Goal: Transaction & Acquisition: Subscribe to service/newsletter

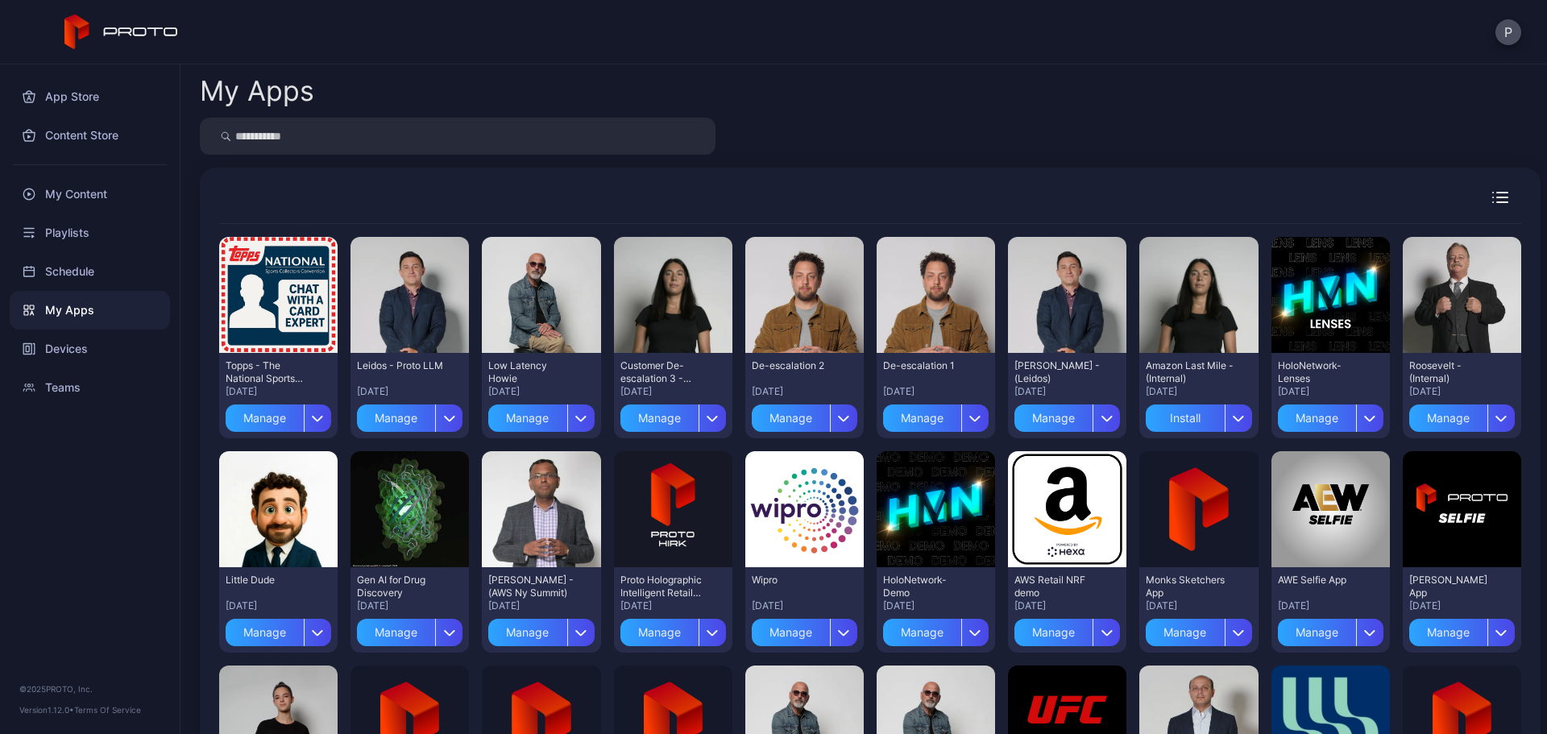
scroll to position [2364, 0]
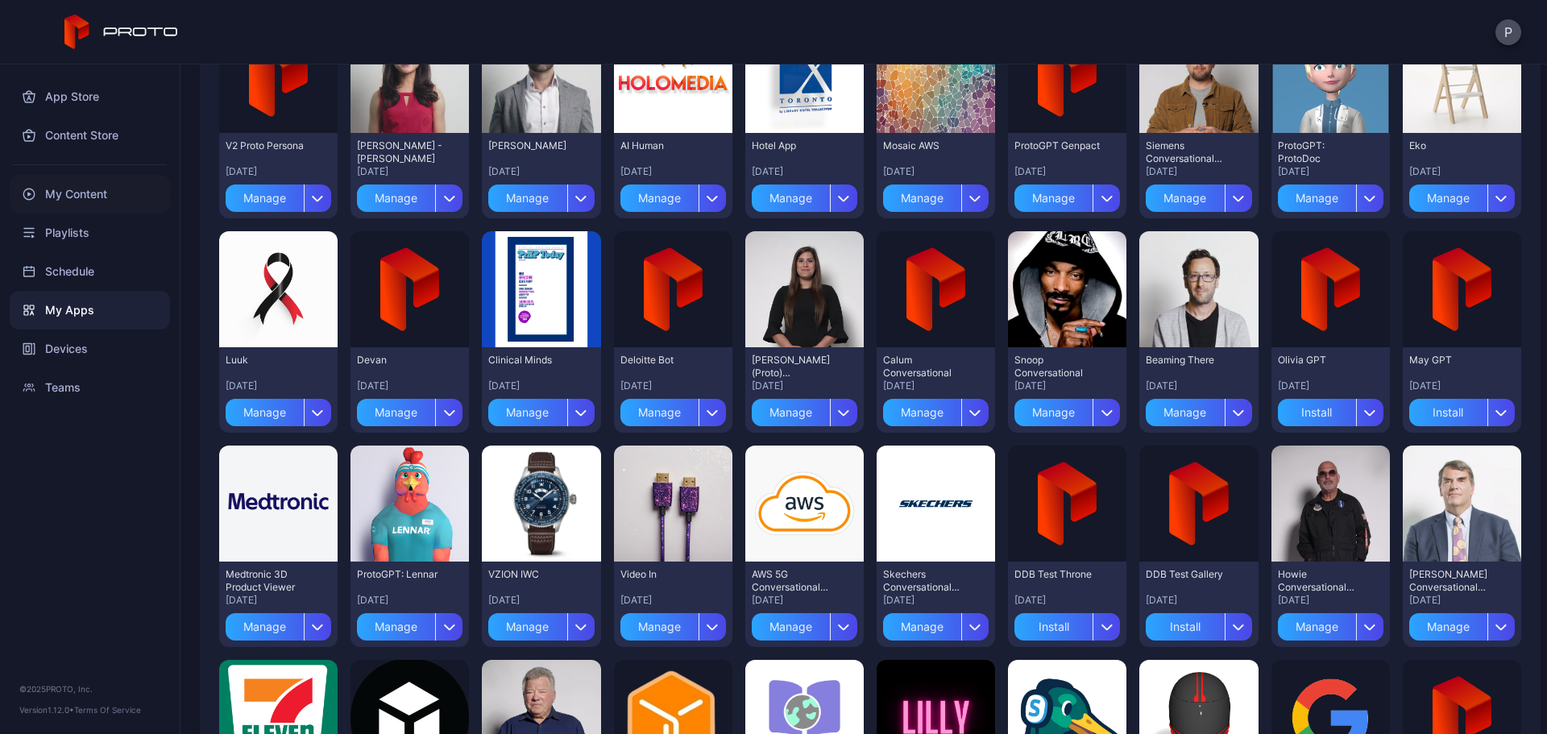
click at [110, 184] on div "My Content" at bounding box center [90, 194] width 160 height 39
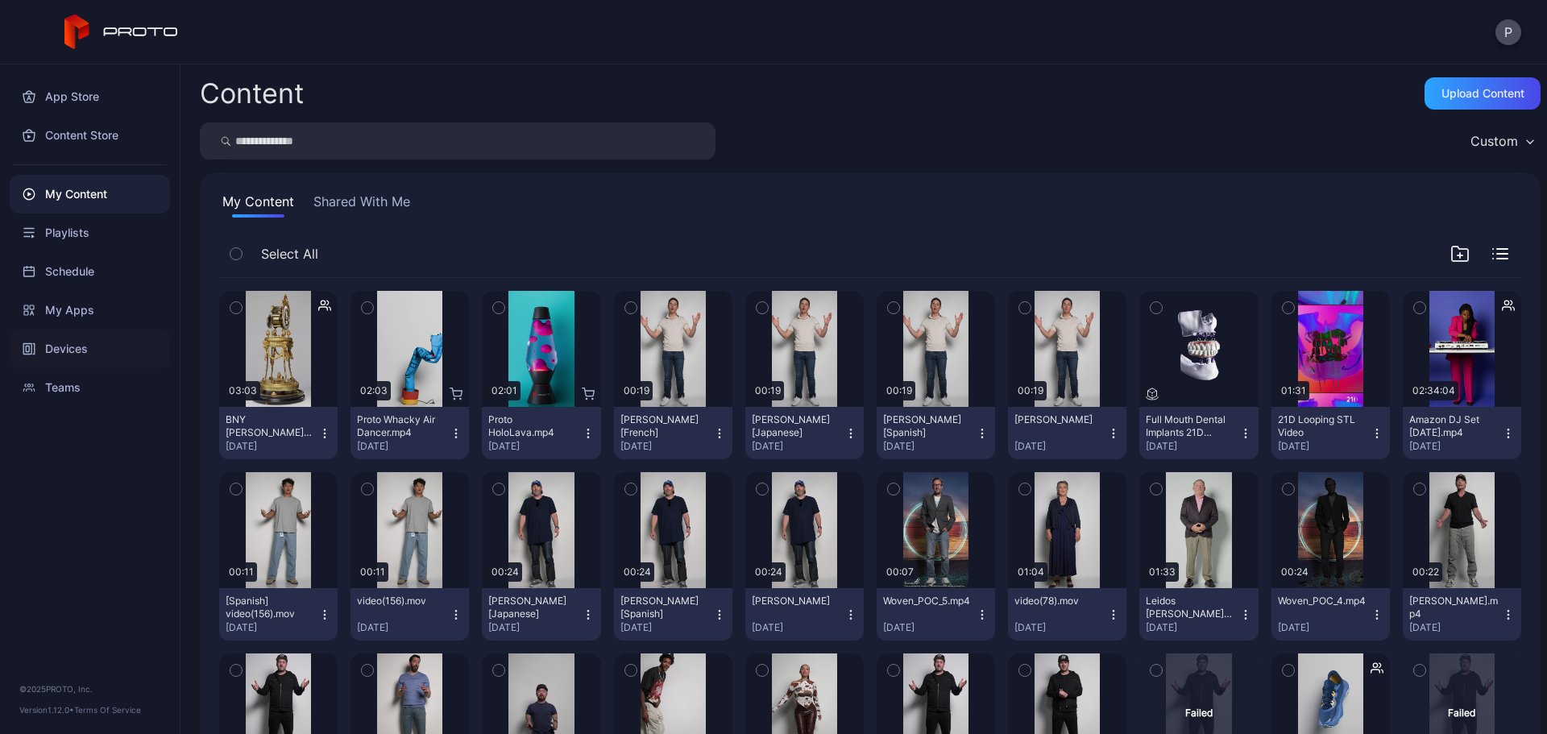
click at [116, 342] on div "Devices" at bounding box center [90, 349] width 160 height 39
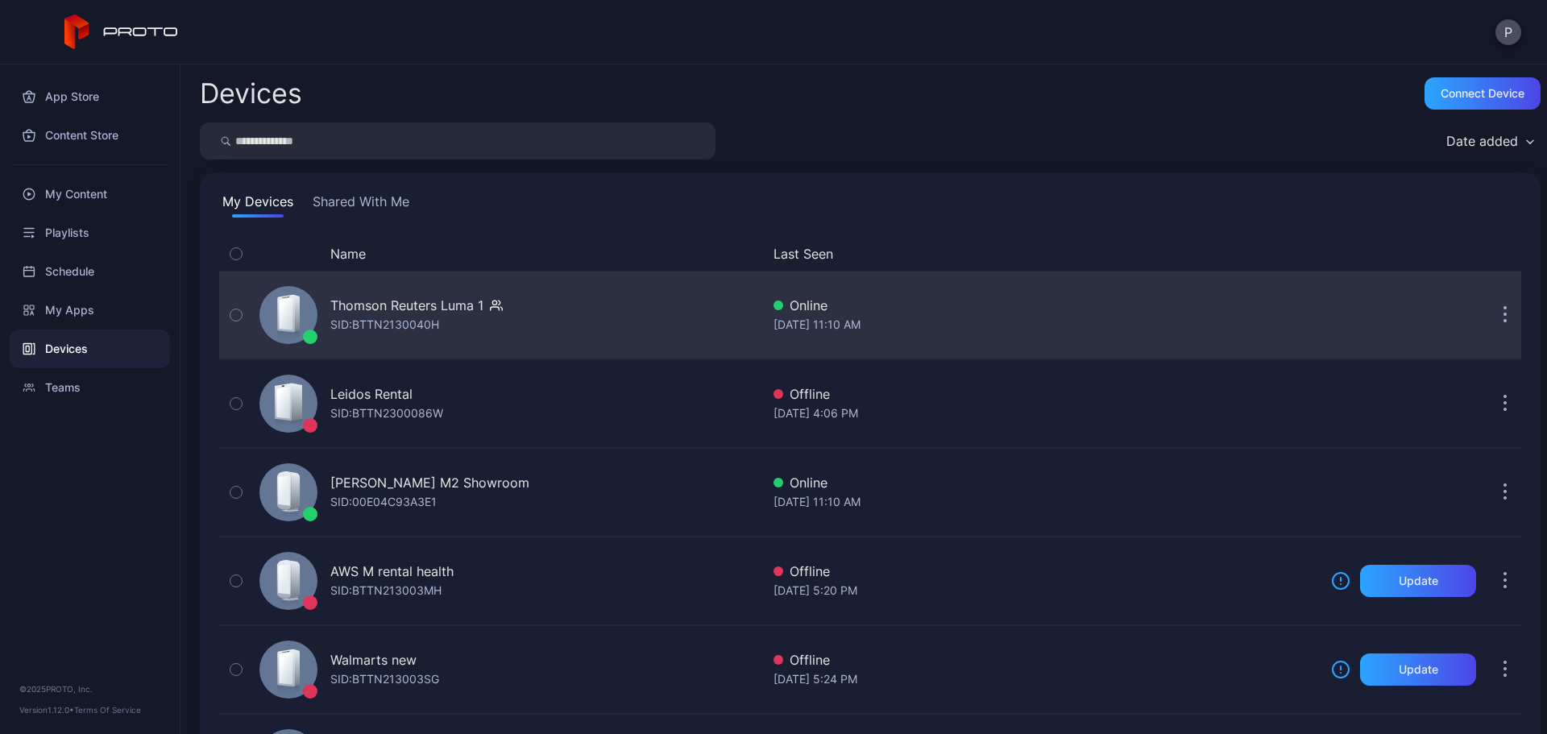
click at [644, 328] on div "Thomson Reuters Luma 1 SID: BTTN2130040H" at bounding box center [507, 315] width 508 height 81
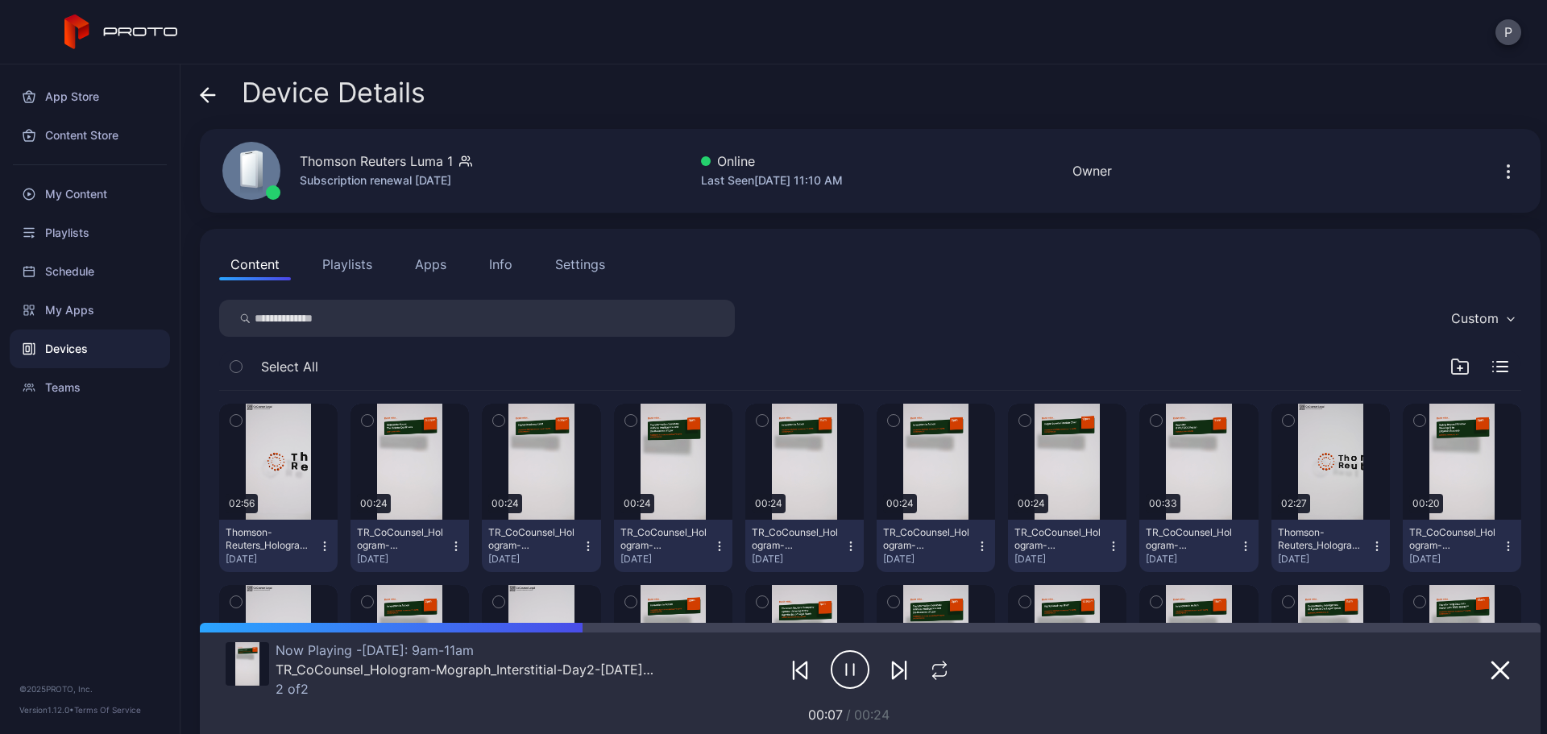
click at [1499, 167] on icon "button" at bounding box center [1508, 171] width 19 height 19
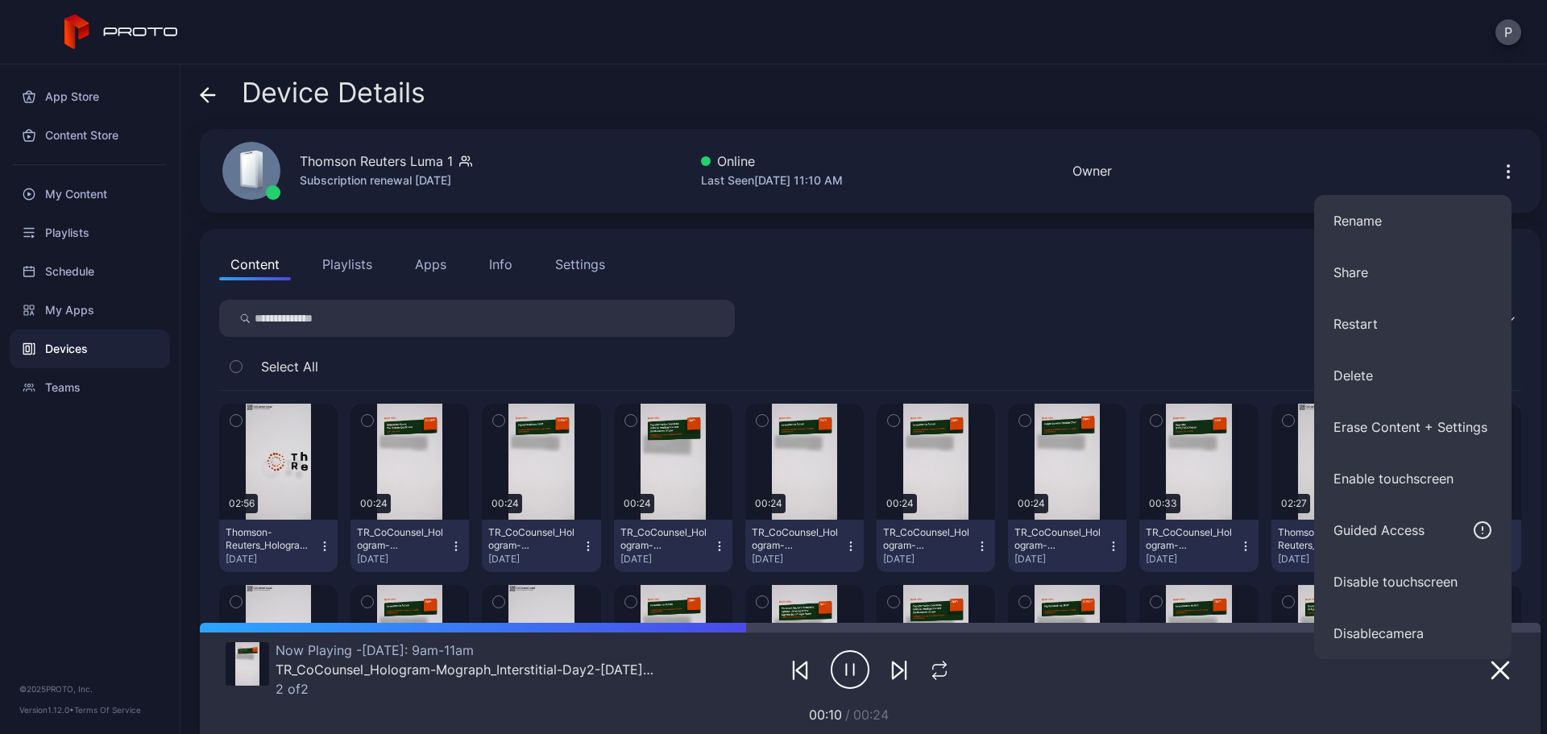
click at [1448, 102] on div "Device Details" at bounding box center [870, 96] width 1341 height 39
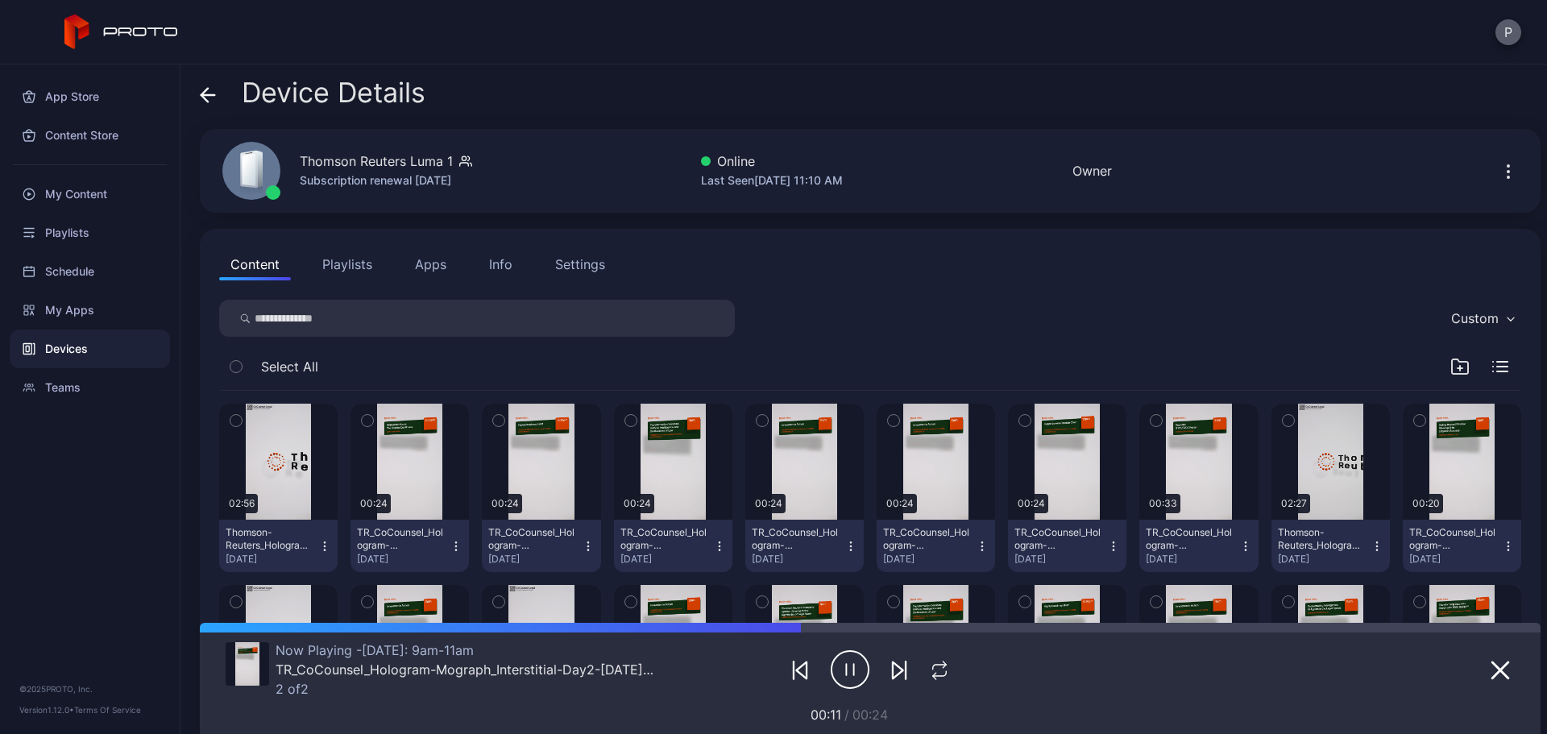
click at [1501, 37] on button "P" at bounding box center [1509, 32] width 26 height 26
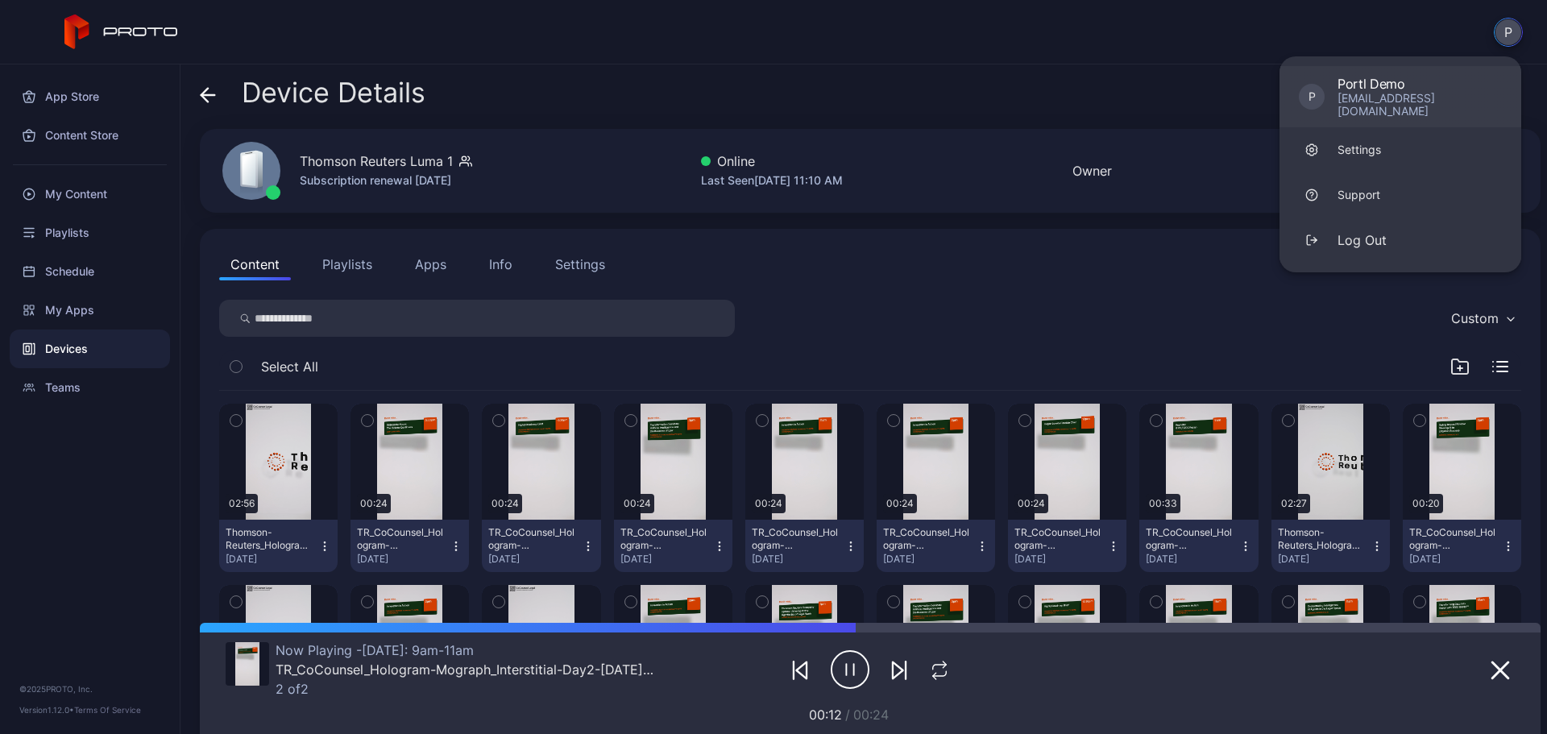
click at [1426, 84] on div "Portl Demo" at bounding box center [1420, 84] width 164 height 16
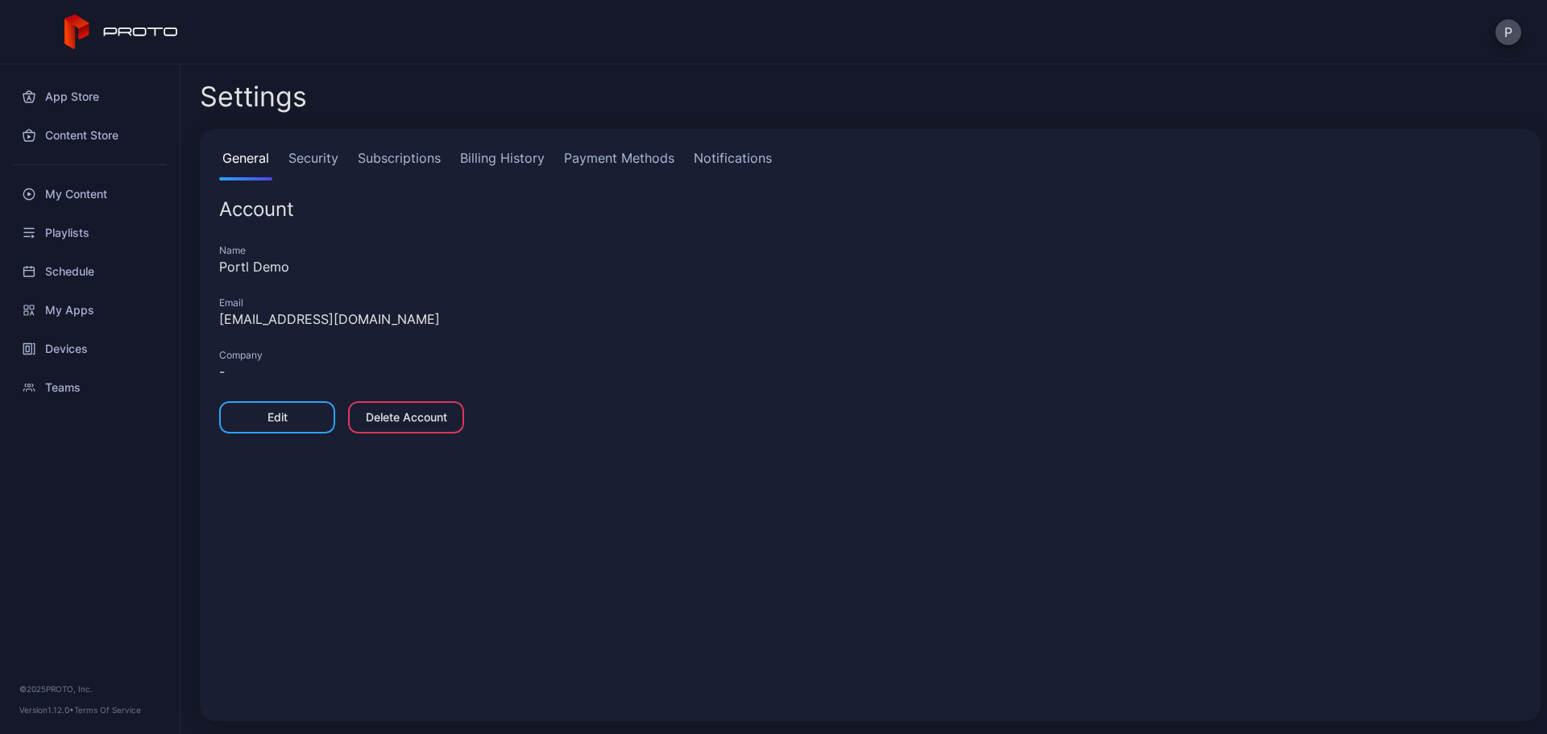
click at [410, 152] on link "Subscriptions" at bounding box center [399, 164] width 89 height 32
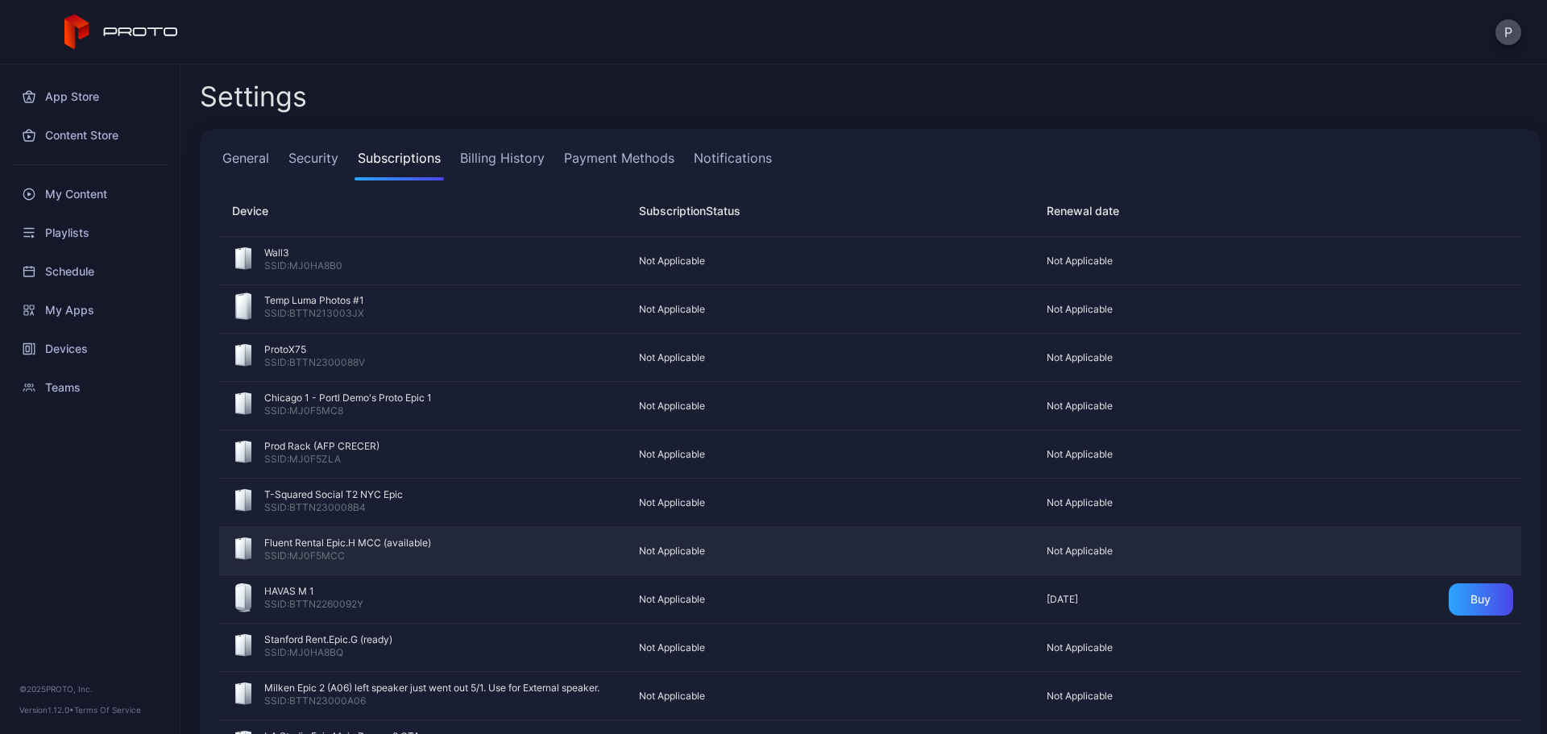
scroll to position [322, 0]
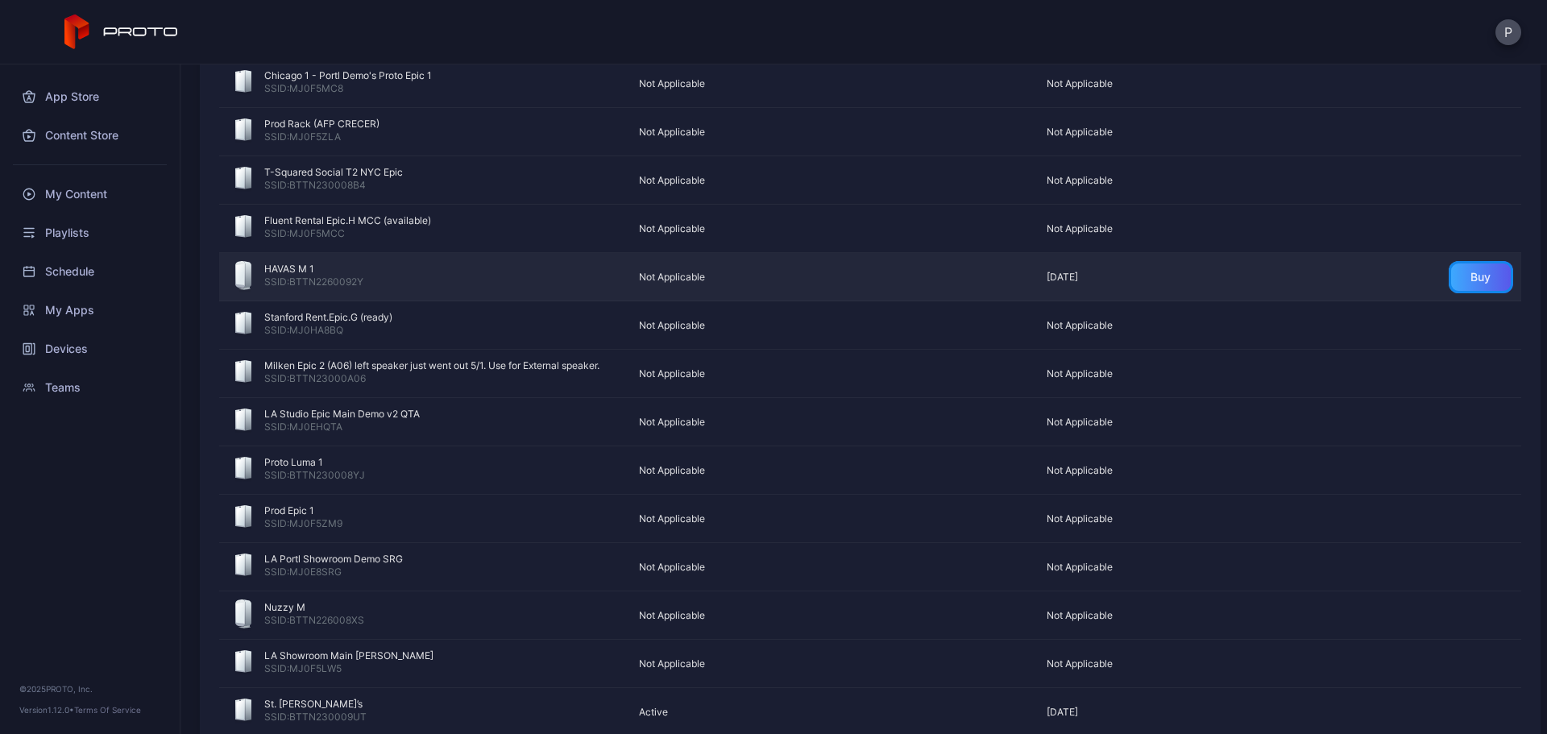
click at [1471, 273] on div "Buy" at bounding box center [1481, 277] width 20 height 13
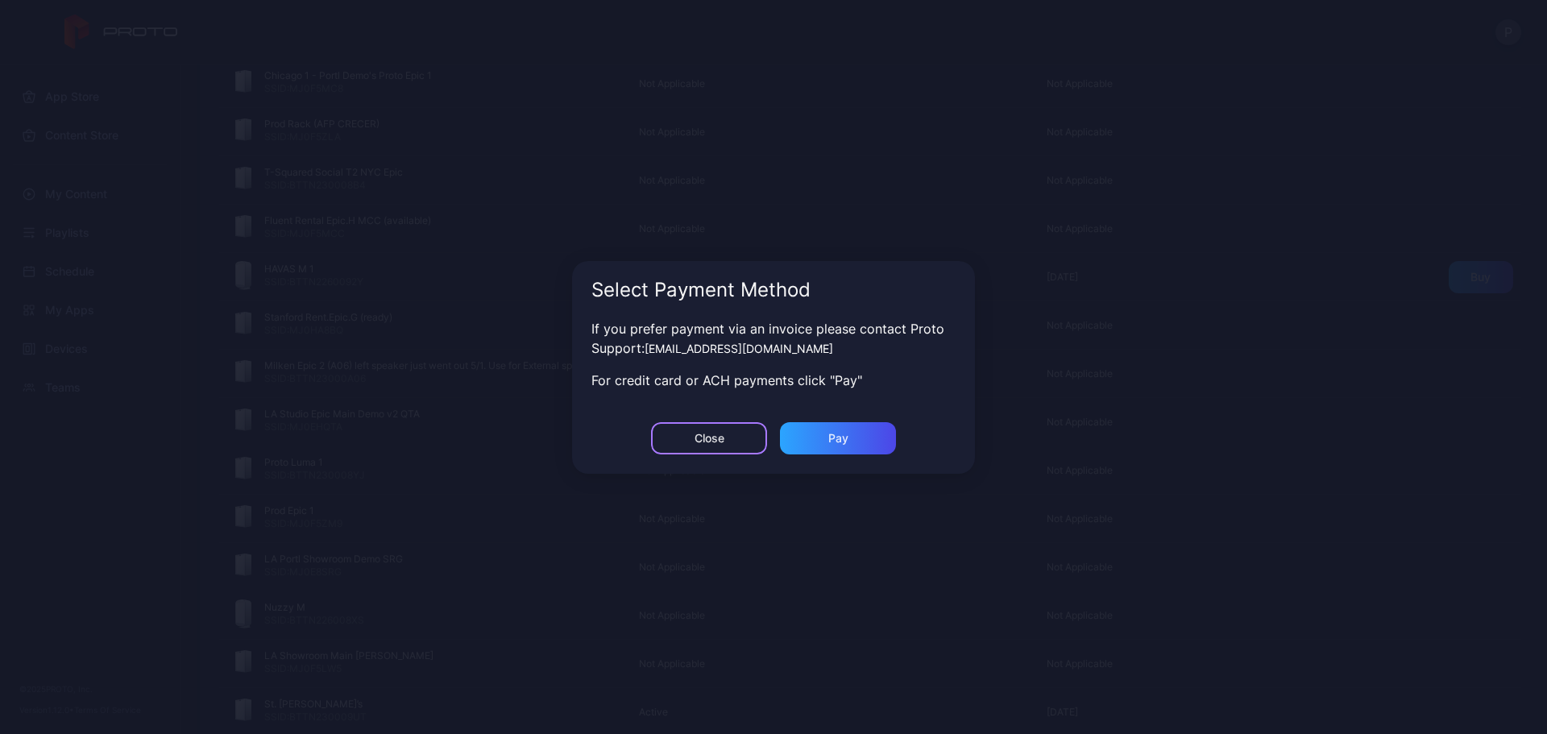
click at [738, 441] on div "Close" at bounding box center [709, 438] width 116 height 32
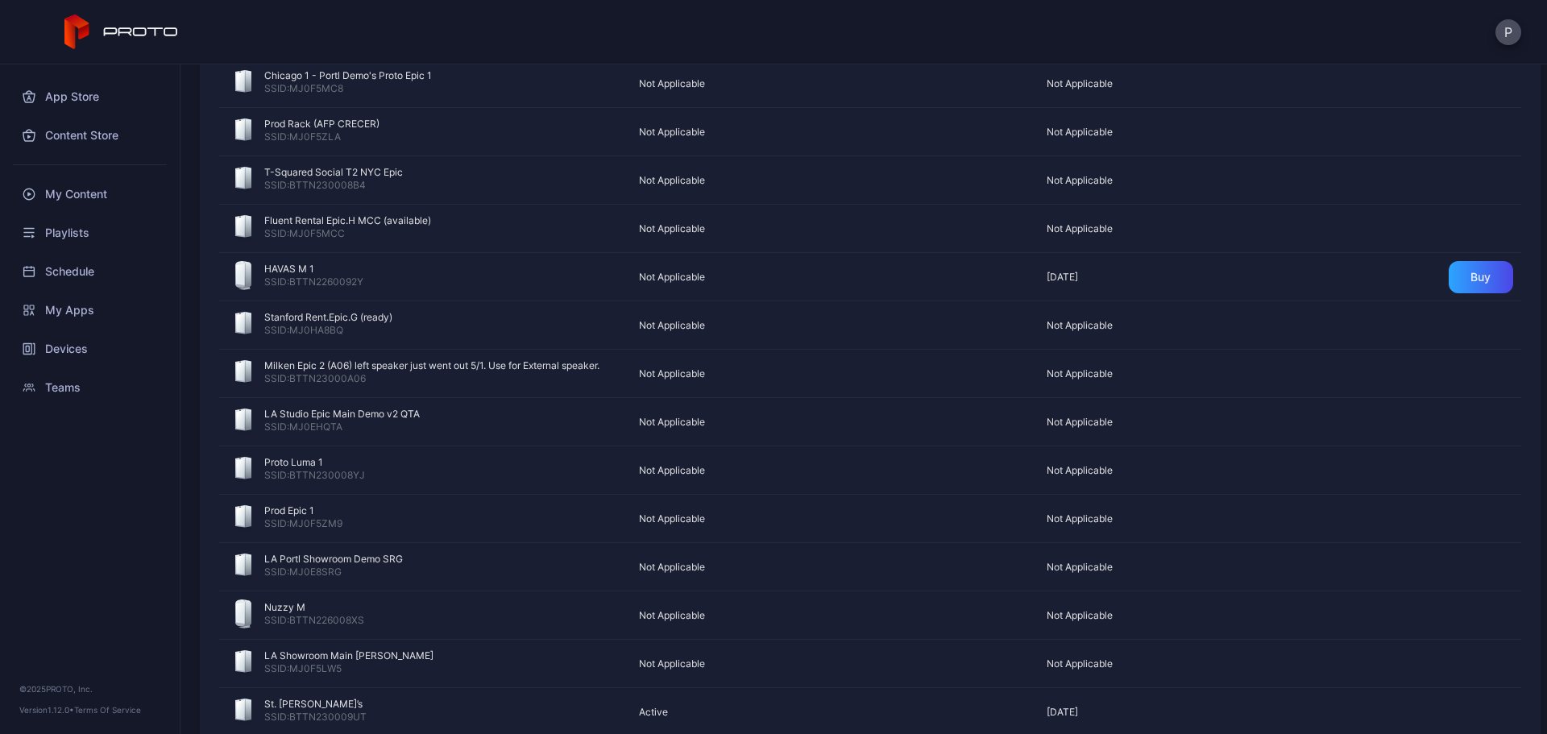
click at [136, 172] on div at bounding box center [90, 165] width 180 height 20
click at [132, 182] on div "My Content" at bounding box center [90, 194] width 160 height 39
